Goal: Contribute content: Add original content to the website for others to see

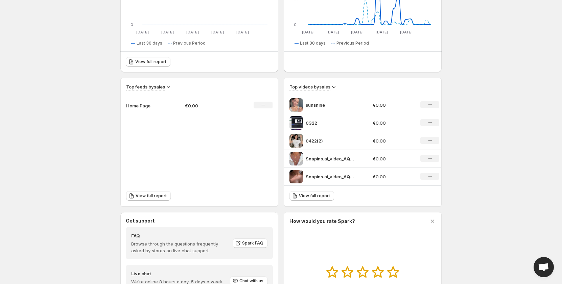
scroll to position [203, 0]
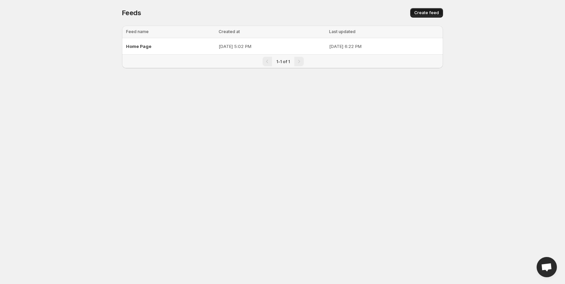
click at [433, 14] on span "Create feed" at bounding box center [427, 12] width 25 height 5
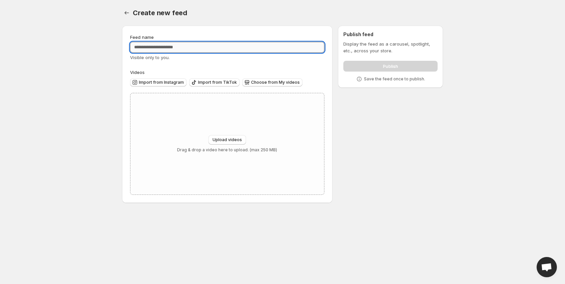
click at [210, 51] on input "Feed name" at bounding box center [227, 47] width 194 height 11
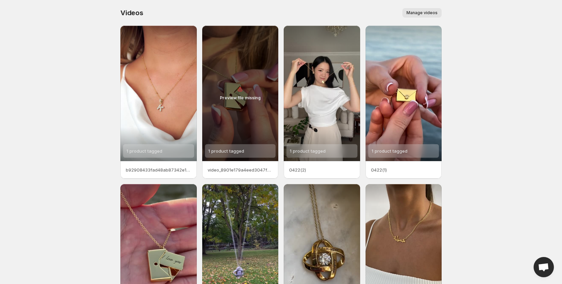
click at [432, 18] on div "Videos. This page is ready Videos Manage videos More actions Manage videos" at bounding box center [280, 13] width 321 height 26
click at [429, 14] on span "Manage videos" at bounding box center [421, 12] width 31 height 5
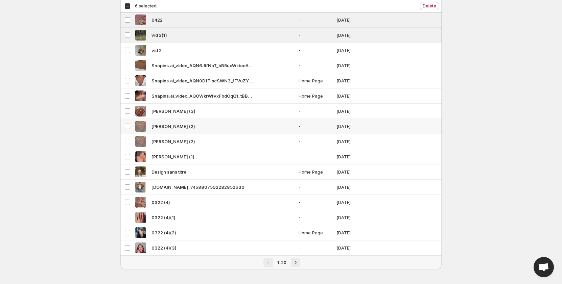
scroll to position [103, 0]
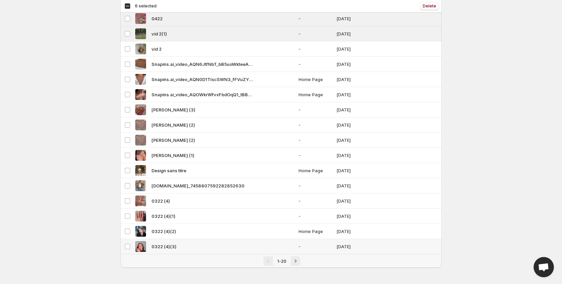
click at [127, 243] on td "Select video" at bounding box center [126, 246] width 13 height 15
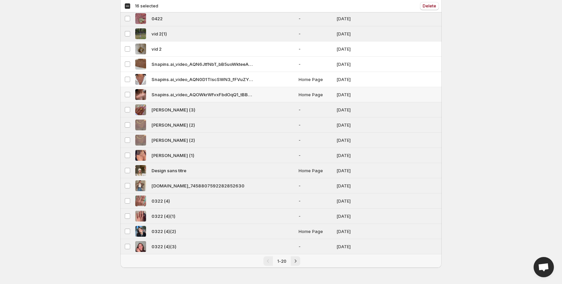
click at [127, 99] on td "Select video" at bounding box center [126, 94] width 13 height 15
click at [126, 82] on span at bounding box center [127, 79] width 6 height 6
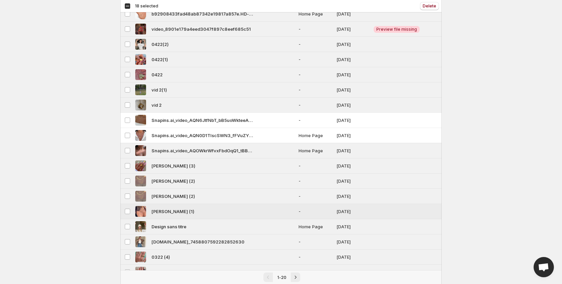
scroll to position [0, 0]
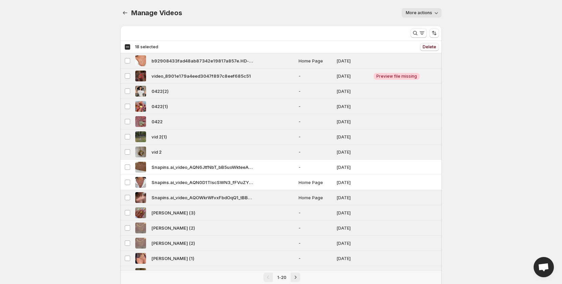
click at [430, 44] on button "Delete" at bounding box center [429, 47] width 19 height 8
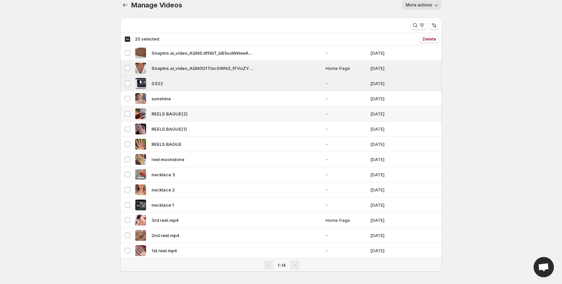
scroll to position [12, 0]
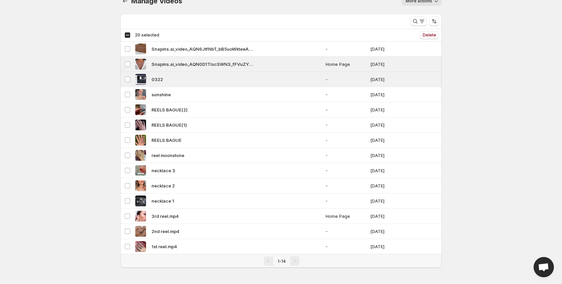
click at [126, 259] on div "1-14" at bounding box center [281, 261] width 314 height 9
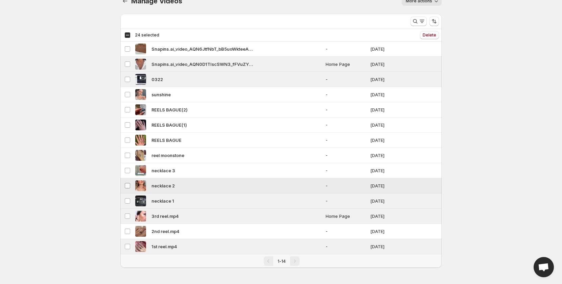
click at [126, 189] on span at bounding box center [127, 186] width 6 height 6
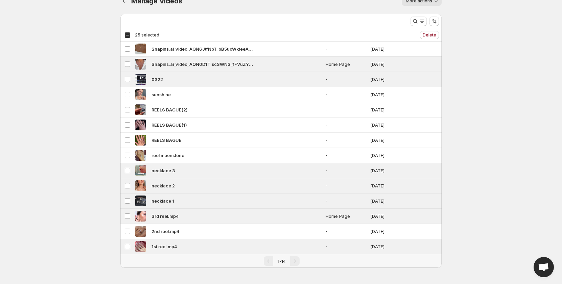
click at [127, 36] on div "Select all 14 videos 25 selected" at bounding box center [141, 35] width 35 height 6
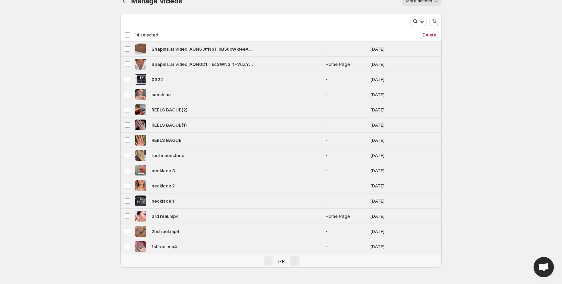
drag, startPoint x: 129, startPoint y: 35, endPoint x: 154, endPoint y: 85, distance: 55.0
click at [129, 36] on div "Deselect all 14 videos 14 selected" at bounding box center [141, 35] width 34 height 6
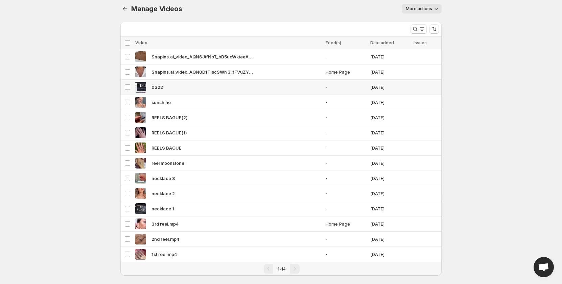
scroll to position [0, 0]
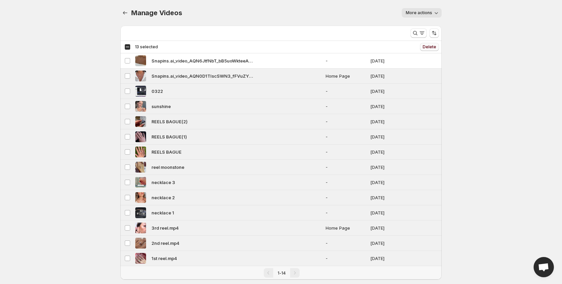
click at [432, 44] on button "Delete" at bounding box center [429, 47] width 19 height 8
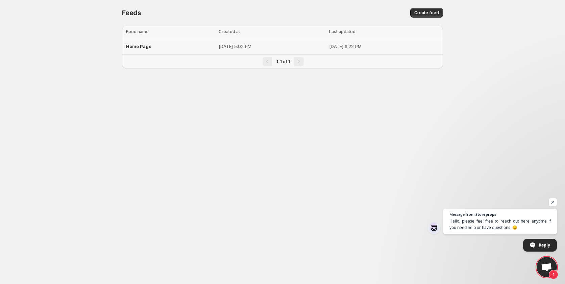
click at [271, 47] on p "[DATE] 5:02 PM" at bounding box center [272, 46] width 107 height 7
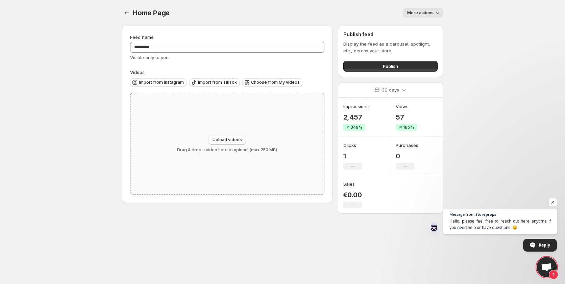
click at [233, 124] on div "Upload videos Drag & drop a video here to upload. (max 250 MB)" at bounding box center [228, 143] width 194 height 101
type input "**********"
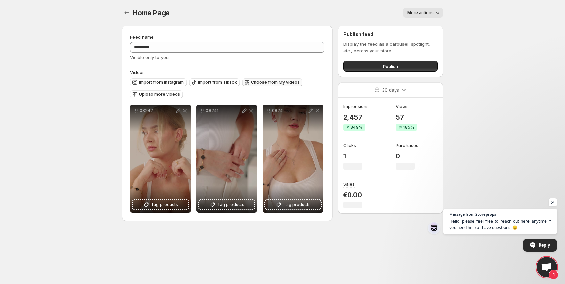
click at [259, 84] on span "Choose from My videos" at bounding box center [275, 82] width 49 height 5
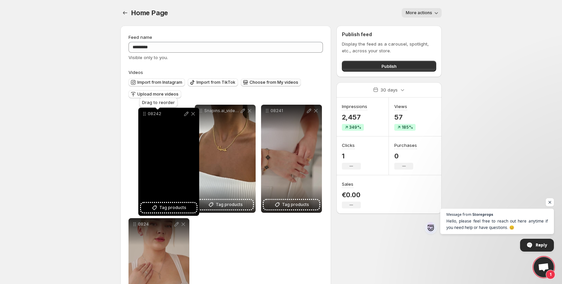
drag, startPoint x: 202, startPoint y: 111, endPoint x: 145, endPoint y: 113, distance: 57.2
click at [145, 113] on icon at bounding box center [144, 114] width 7 height 7
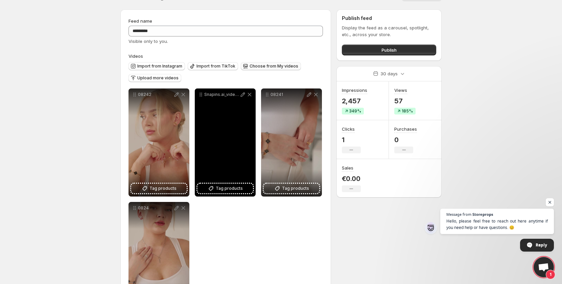
scroll to position [34, 0]
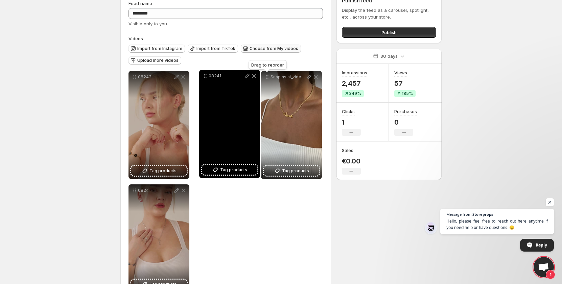
drag, startPoint x: 269, startPoint y: 79, endPoint x: 197, endPoint y: 82, distance: 71.4
click at [202, 79] on icon at bounding box center [205, 76] width 7 height 7
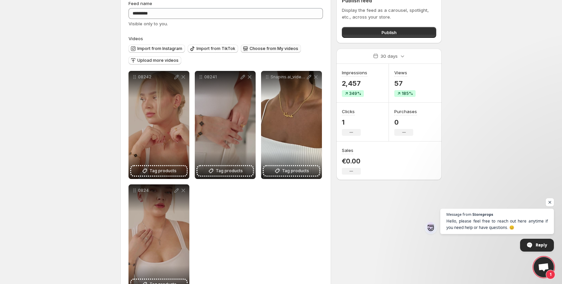
click at [305, 218] on div "**********" at bounding box center [225, 182] width 194 height 222
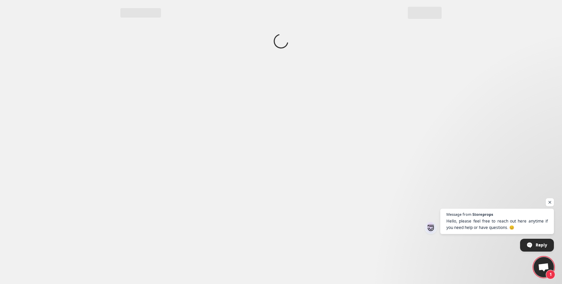
scroll to position [0, 0]
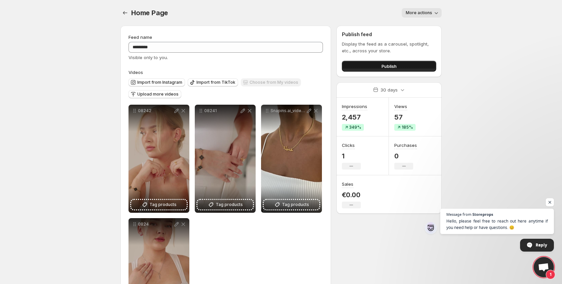
click at [385, 67] on span "Publish" at bounding box center [388, 66] width 15 height 7
click at [457, 27] on body "**********" at bounding box center [281, 142] width 562 height 284
